Goal: Task Accomplishment & Management: Use online tool/utility

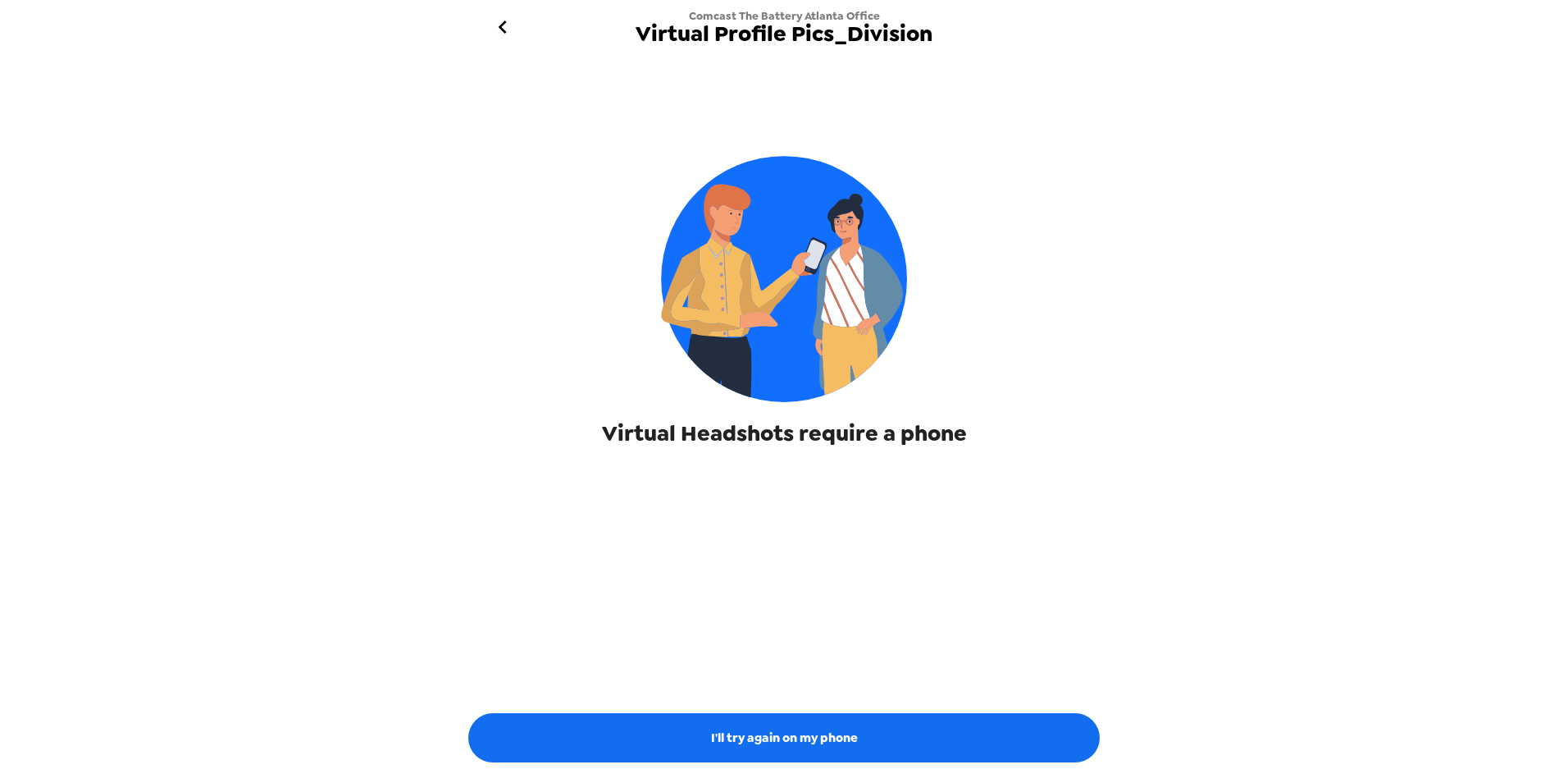
click at [780, 352] on img at bounding box center [784, 279] width 246 height 246
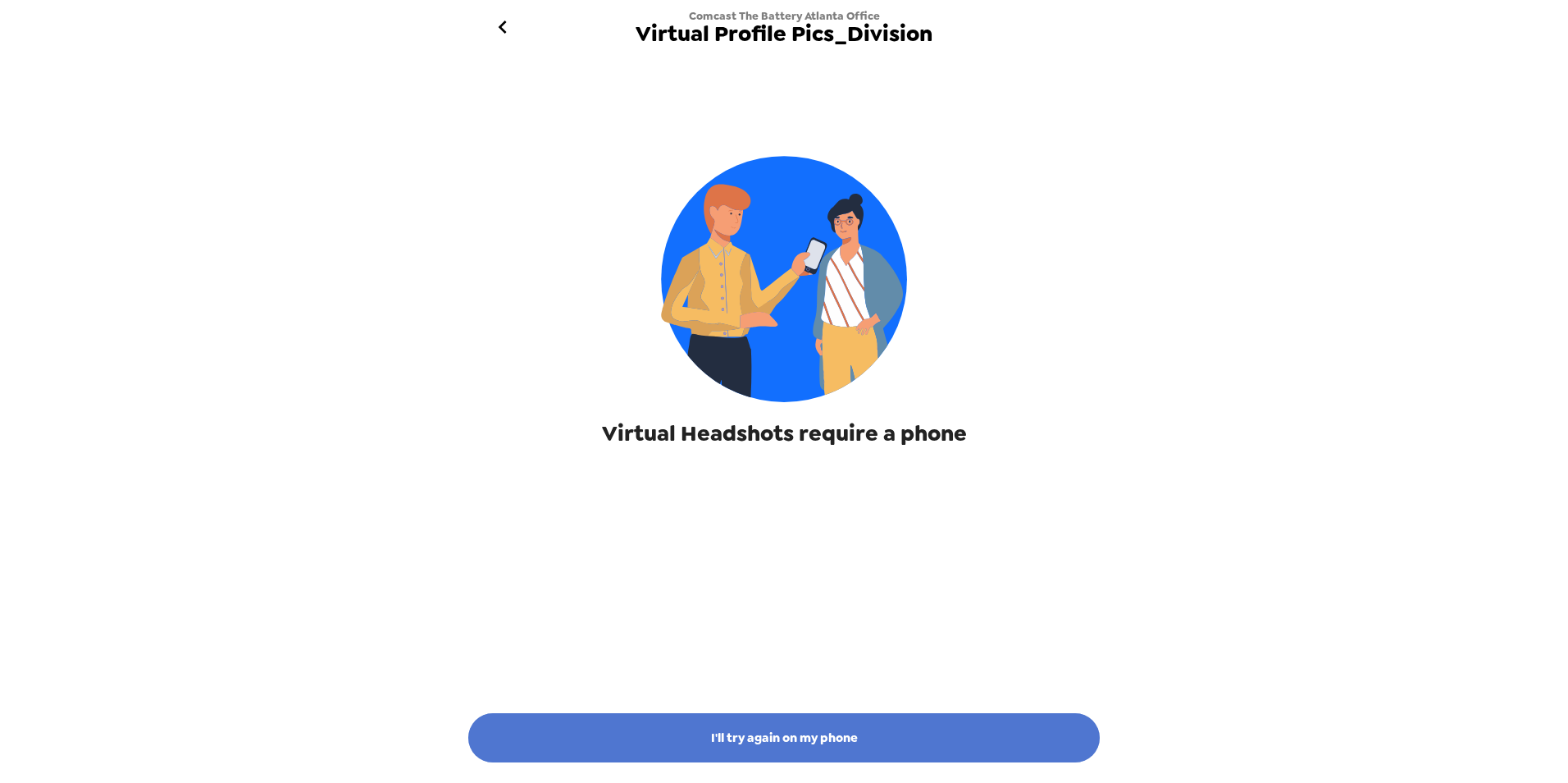
click at [766, 738] on button "I'll try again on my phone" at bounding box center [784, 738] width 632 height 50
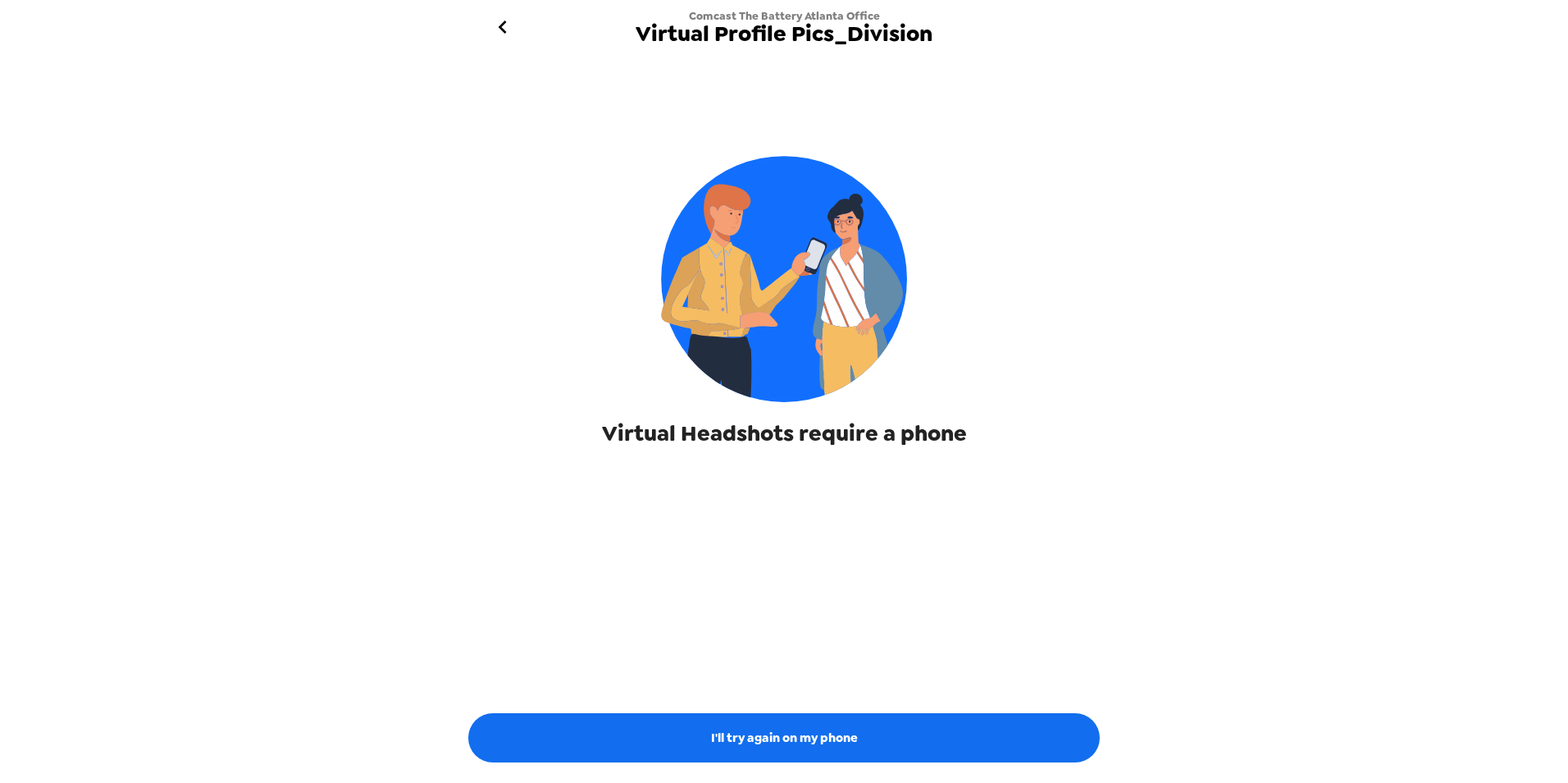
click at [505, 20] on icon "go back" at bounding box center [503, 28] width 27 height 27
